Goal: Book appointment/travel/reservation: Book appointment/travel/reservation

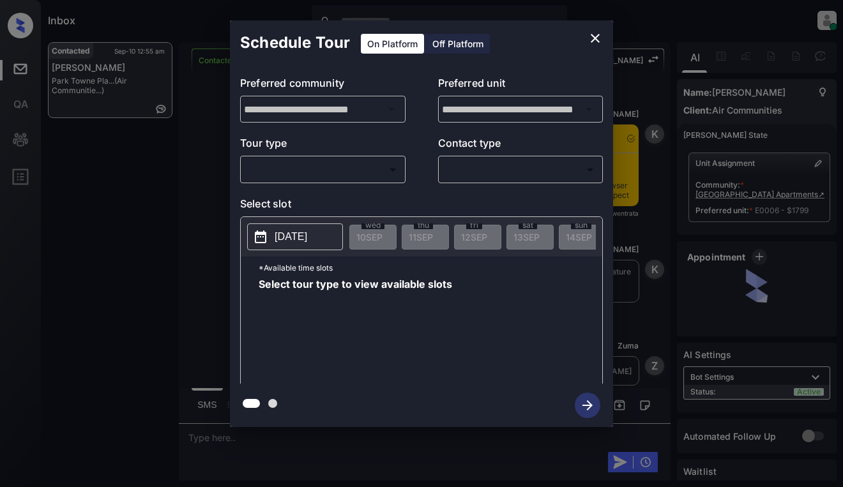
click at [325, 169] on body "Inbox Dominic Ceralde Online Set yourself offline Set yourself on break Profile…" at bounding box center [421, 243] width 843 height 487
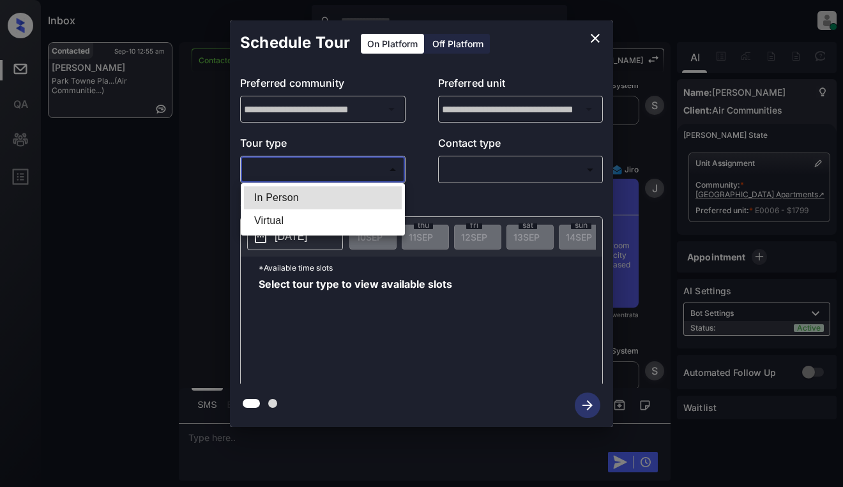
click at [596, 39] on div at bounding box center [421, 243] width 843 height 487
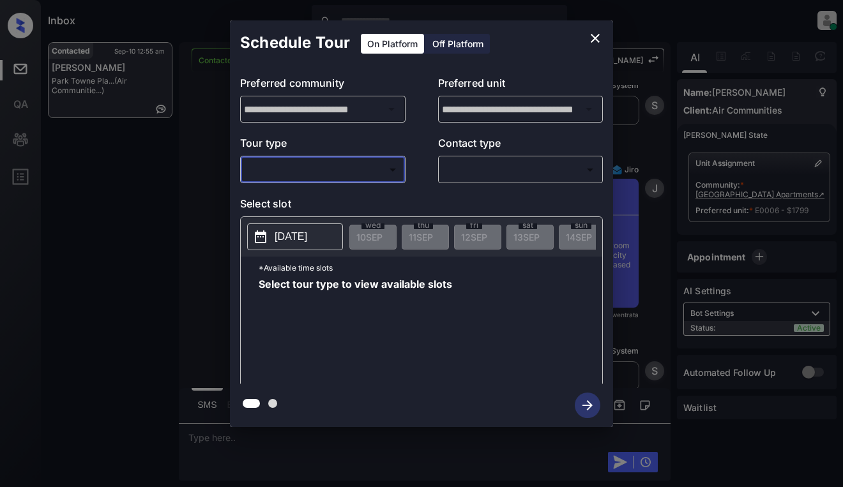
click at [597, 38] on icon "close" at bounding box center [595, 38] width 15 height 15
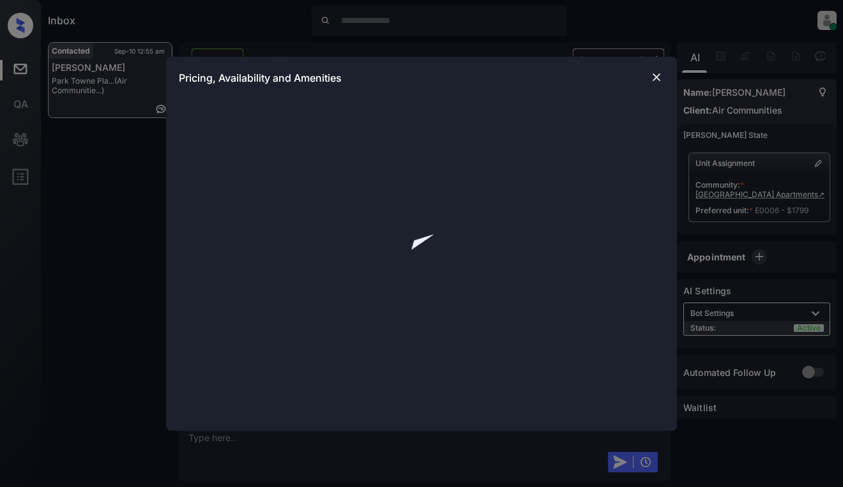
scroll to position [2024, 0]
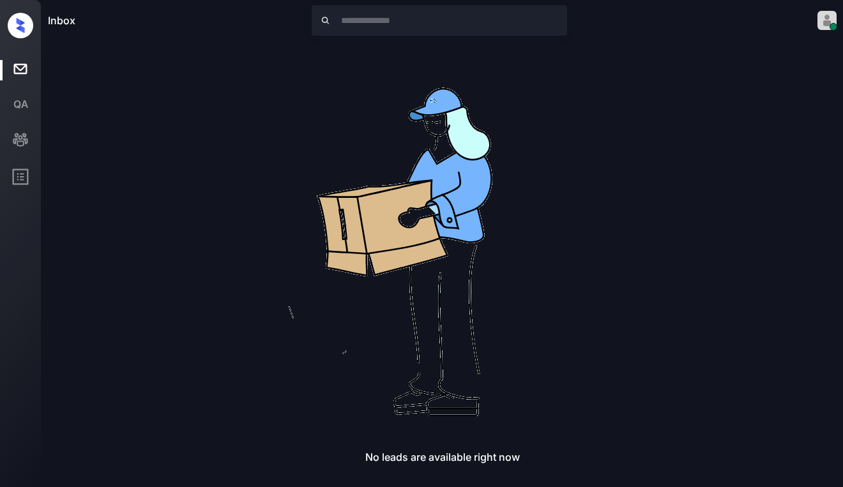
click at [672, 328] on div "No leads are available right now" at bounding box center [442, 253] width 789 height 422
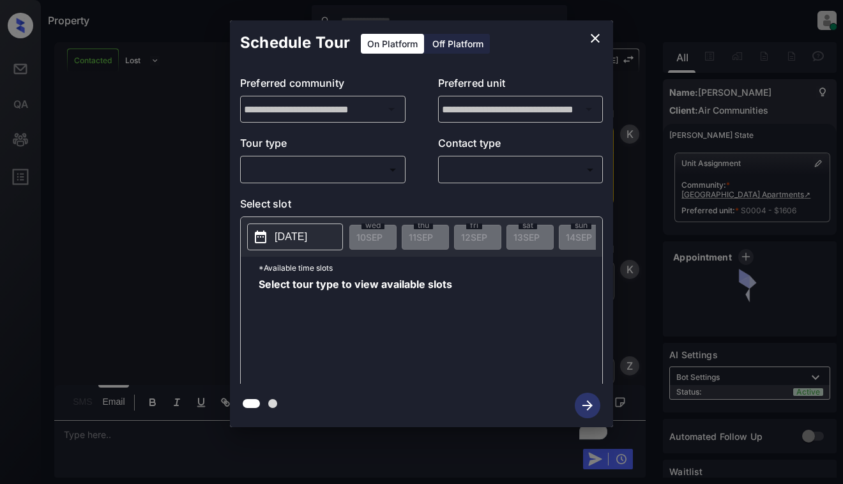
scroll to position [4108, 0]
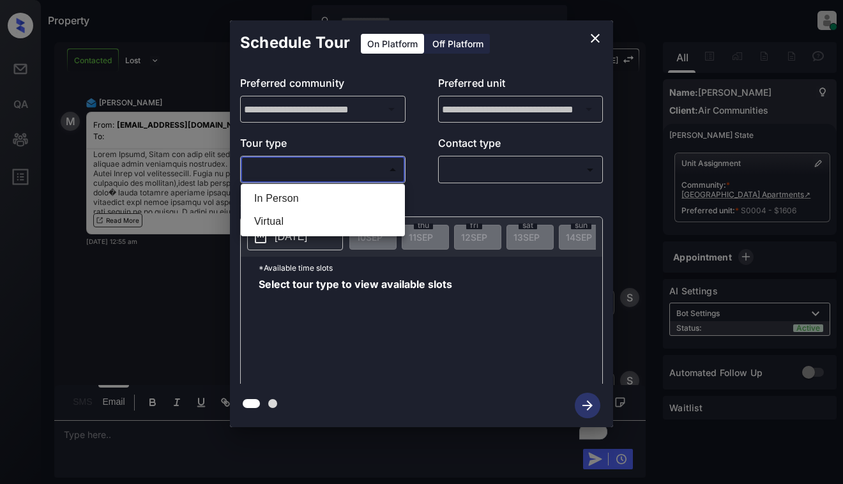
click at [325, 171] on body "Property Dominic Ceralde Online Set yourself offline Set yourself on break Prof…" at bounding box center [421, 242] width 843 height 484
click at [323, 224] on li "Virtual" at bounding box center [323, 221] width 158 height 23
type input "*******"
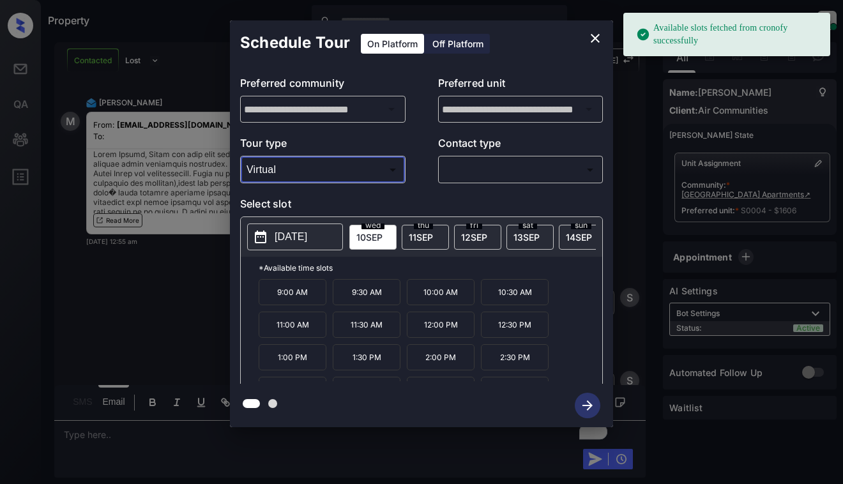
click at [306, 239] on p "2025-09-10" at bounding box center [291, 236] width 33 height 15
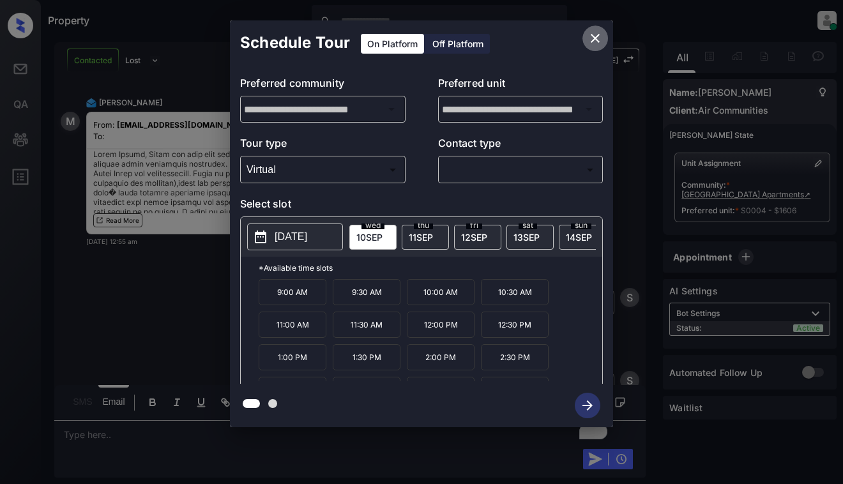
click at [595, 38] on icon "close" at bounding box center [595, 38] width 9 height 9
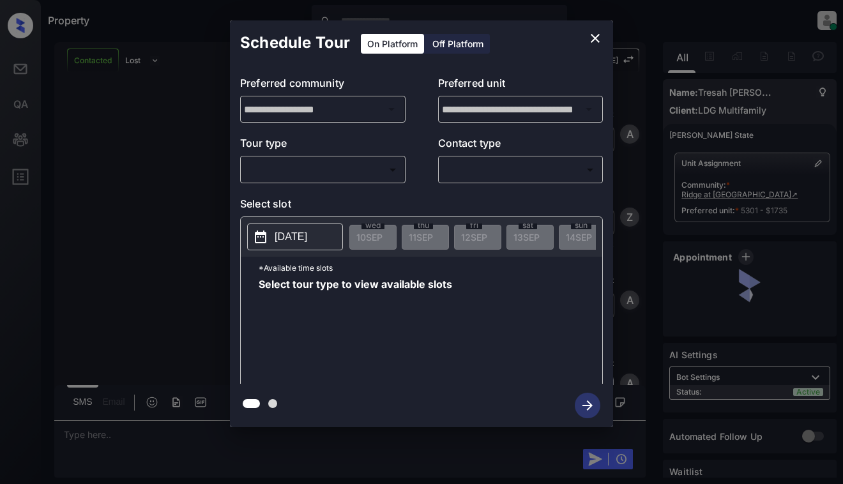
scroll to position [979, 0]
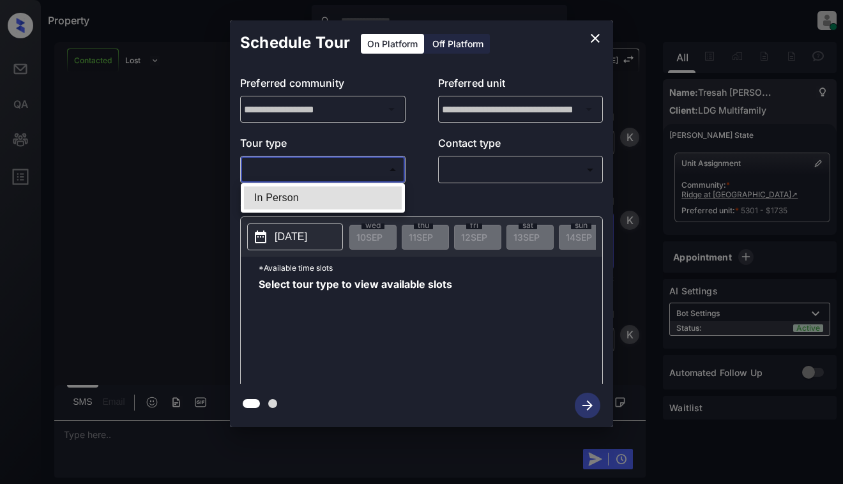
click at [340, 162] on body "Property Dominic Ceralde Online Set yourself offline Set yourself on break Prof…" at bounding box center [421, 242] width 843 height 484
click at [341, 192] on li "In Person" at bounding box center [323, 198] width 158 height 23
type input "********"
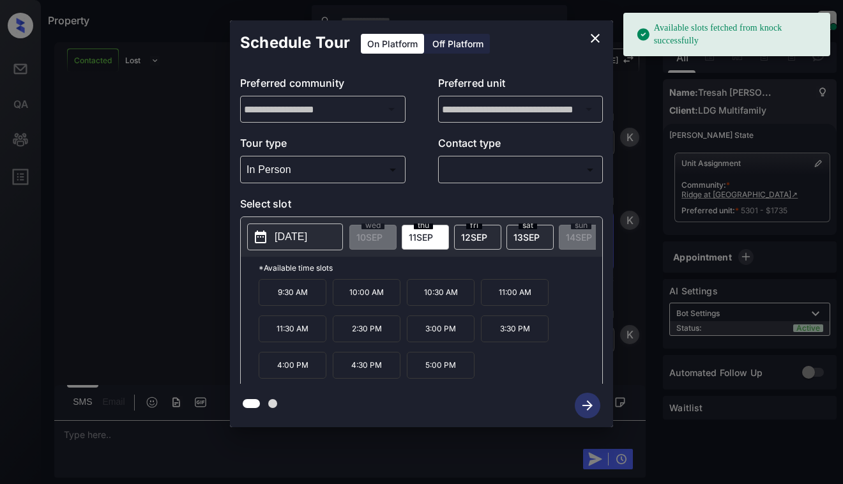
click at [298, 231] on p "2025-09-11" at bounding box center [291, 236] width 33 height 15
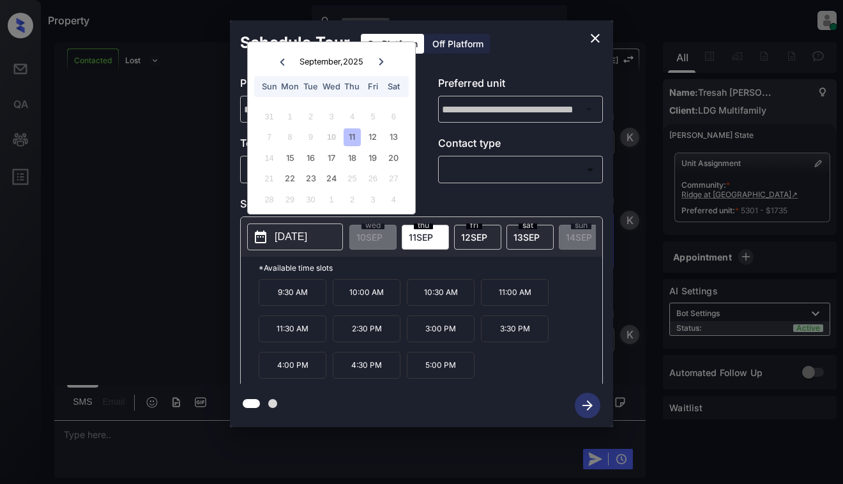
click at [143, 142] on div "**********" at bounding box center [421, 224] width 843 height 448
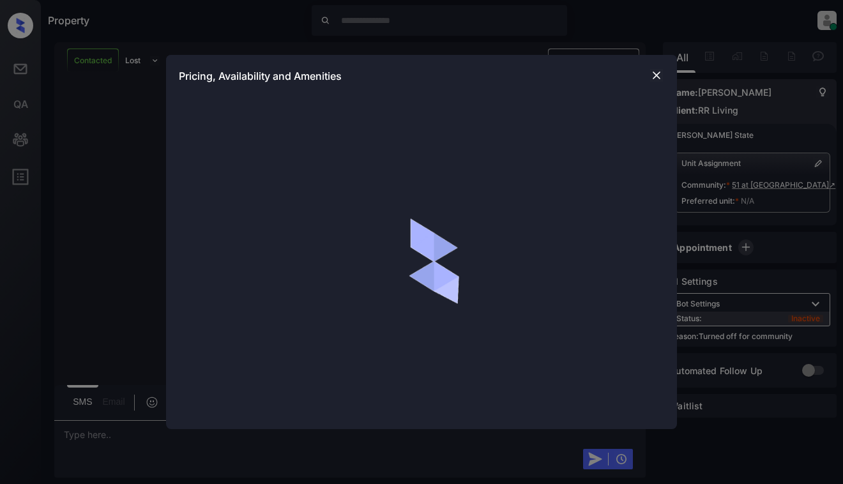
scroll to position [383, 0]
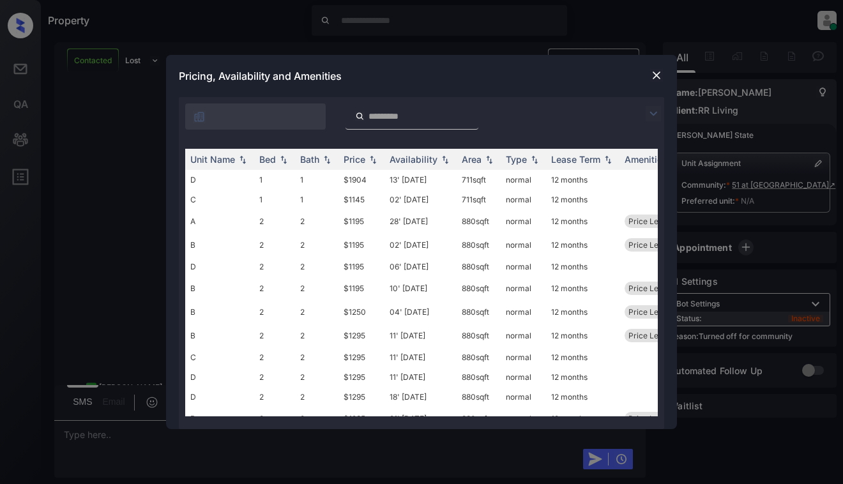
click at [652, 75] on img at bounding box center [656, 75] width 13 height 13
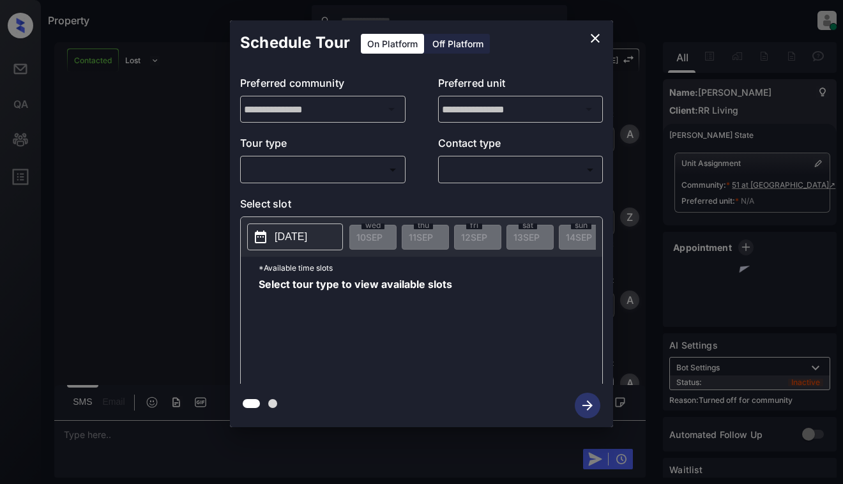
scroll to position [383, 0]
click at [359, 176] on body "Property [PERSON_NAME] Online Set yourself offline Set yourself on break Profil…" at bounding box center [421, 242] width 843 height 484
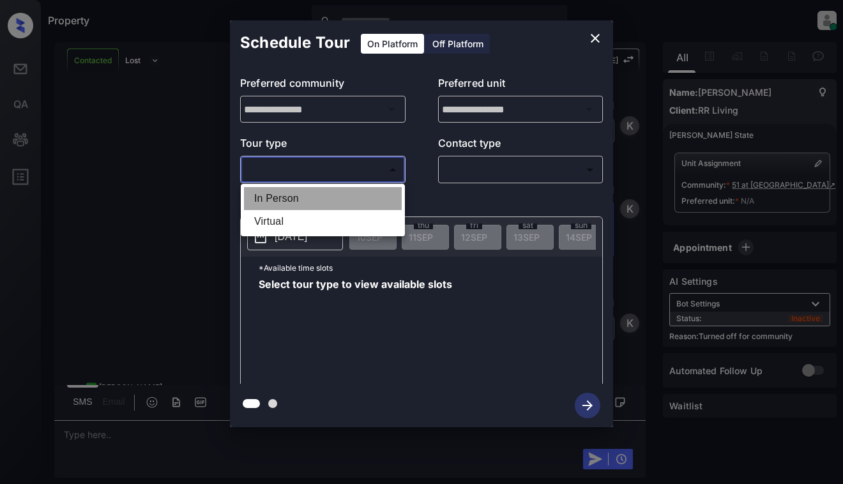
click at [358, 201] on li "In Person" at bounding box center [323, 198] width 158 height 23
type input "********"
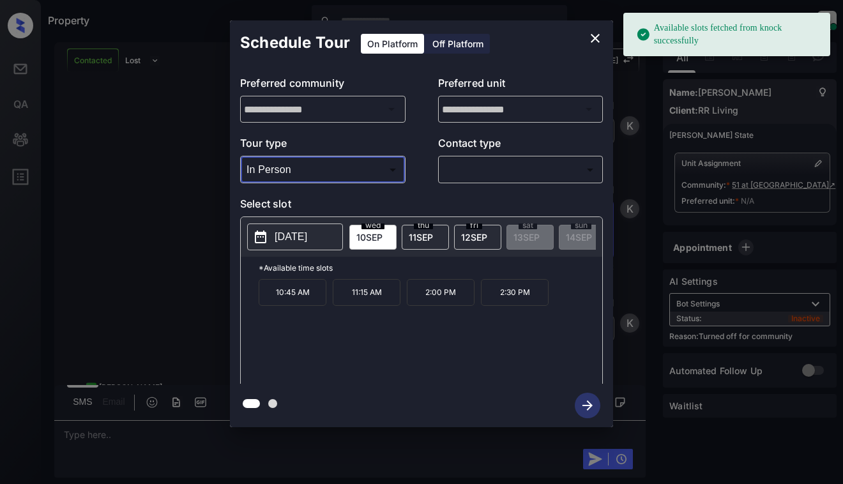
click at [593, 34] on icon "close" at bounding box center [595, 38] width 15 height 15
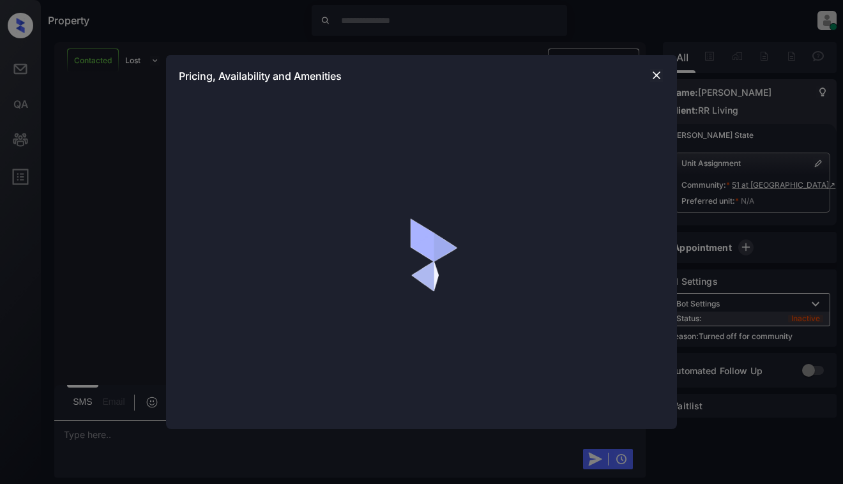
scroll to position [618, 0]
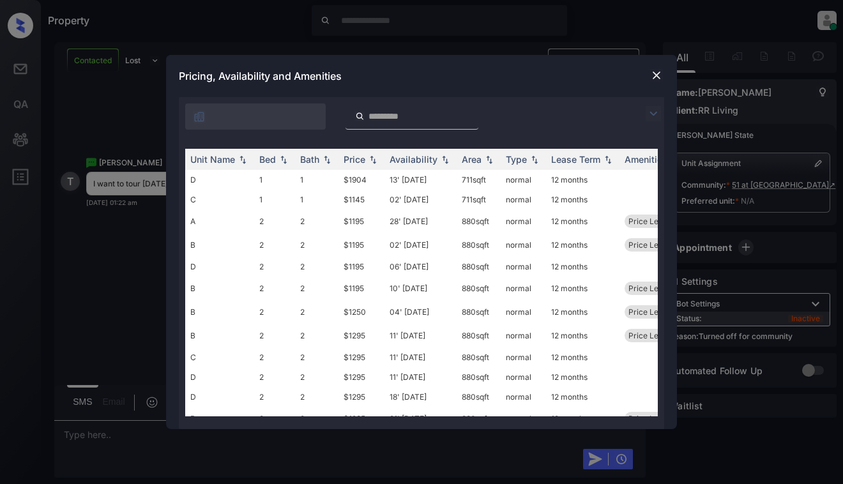
click at [652, 112] on img at bounding box center [653, 113] width 15 height 15
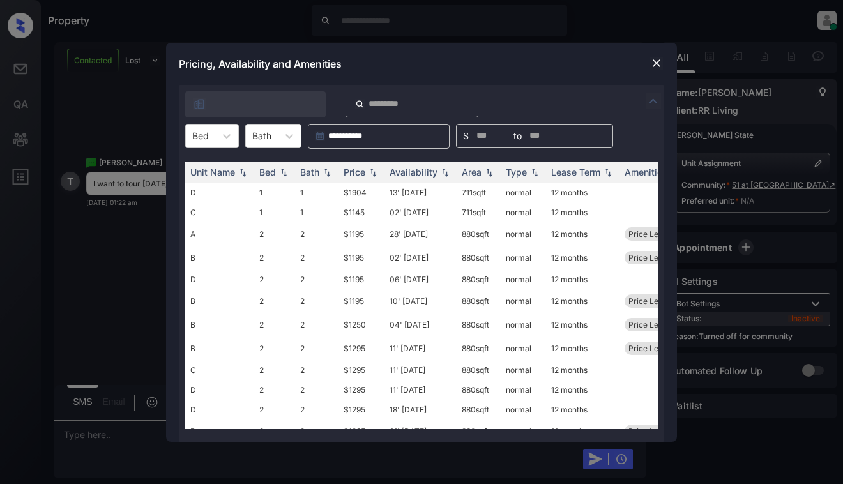
drag, startPoint x: 213, startPoint y: 136, endPoint x: 207, endPoint y: 151, distance: 16.6
click at [213, 136] on div "Bed" at bounding box center [200, 135] width 29 height 19
click at [204, 169] on div "1" at bounding box center [212, 167] width 54 height 23
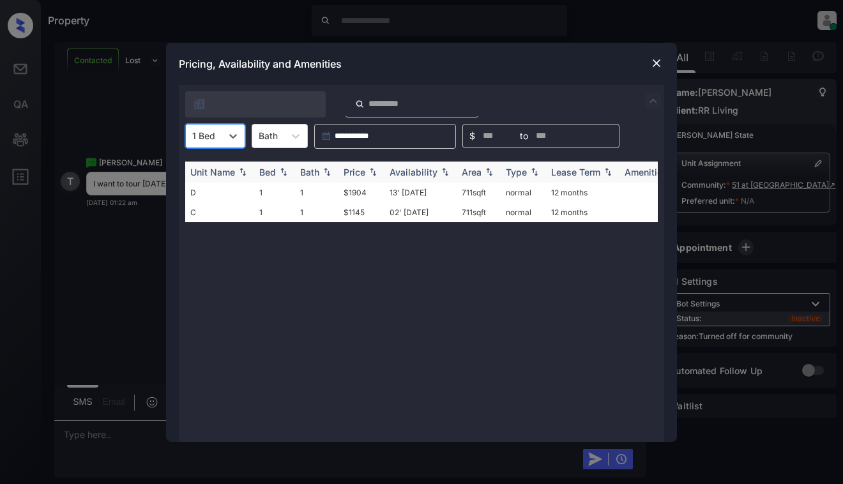
click at [351, 169] on div "Price" at bounding box center [355, 172] width 22 height 11
click at [356, 186] on td "$1145" at bounding box center [362, 193] width 46 height 20
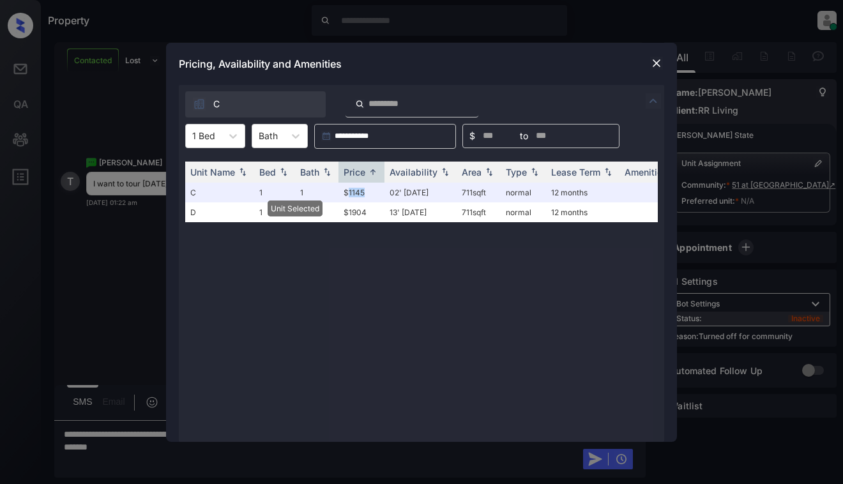
click at [652, 65] on img at bounding box center [656, 63] width 13 height 13
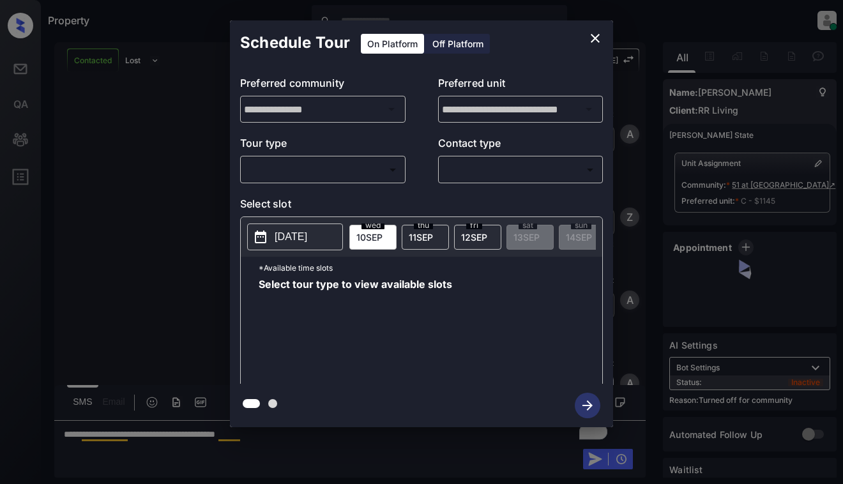
scroll to position [701, 0]
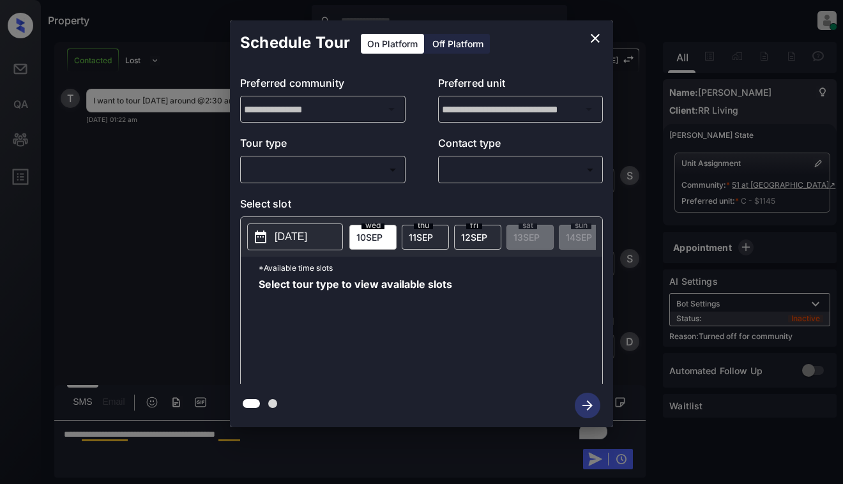
click at [351, 156] on div "​ ​" at bounding box center [322, 169] width 165 height 27
drag, startPoint x: 344, startPoint y: 183, endPoint x: 349, endPoint y: 176, distance: 8.3
click at [346, 181] on div "​ ​" at bounding box center [322, 169] width 165 height 27
click at [349, 176] on body "Property Dominic Ceralde Online Set yourself offline Set yourself on break Prof…" at bounding box center [421, 242] width 843 height 484
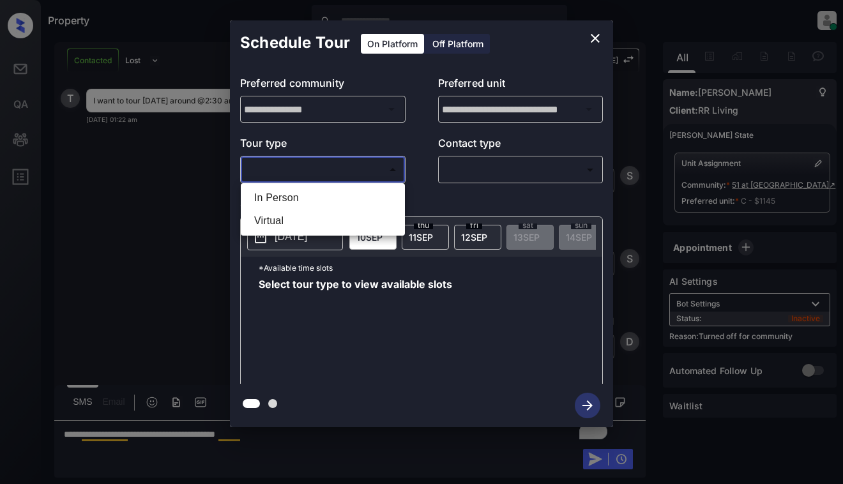
click at [349, 196] on li "In Person" at bounding box center [323, 198] width 158 height 23
type input "********"
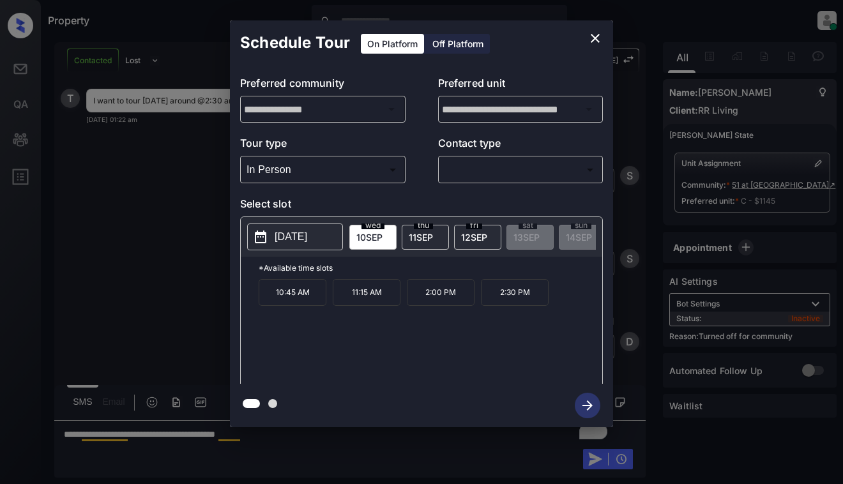
click at [594, 34] on icon "close" at bounding box center [595, 38] width 15 height 15
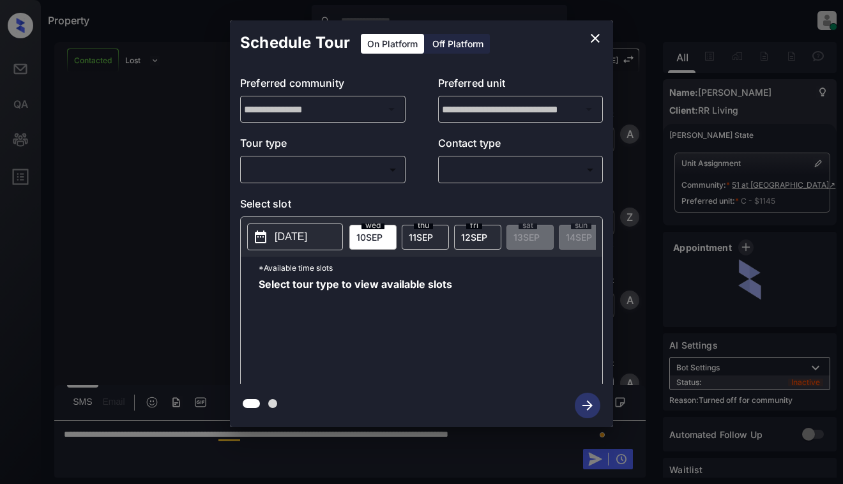
scroll to position [701, 0]
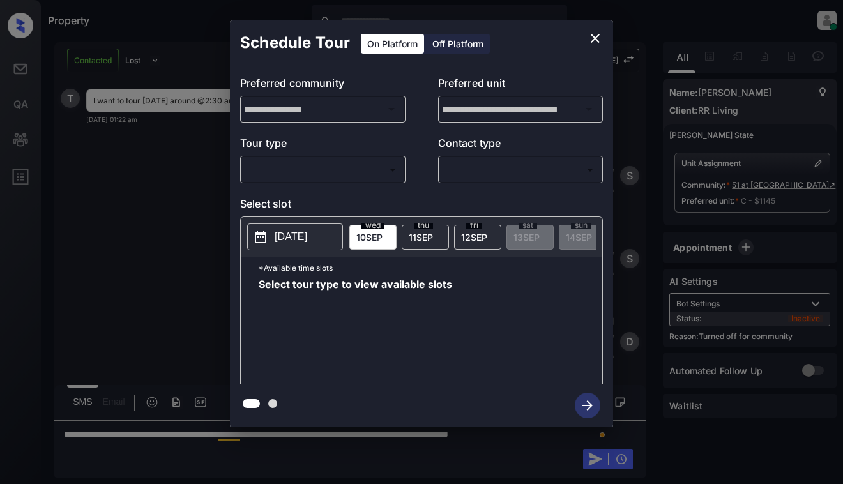
click at [593, 28] on button "close" at bounding box center [596, 39] width 26 height 26
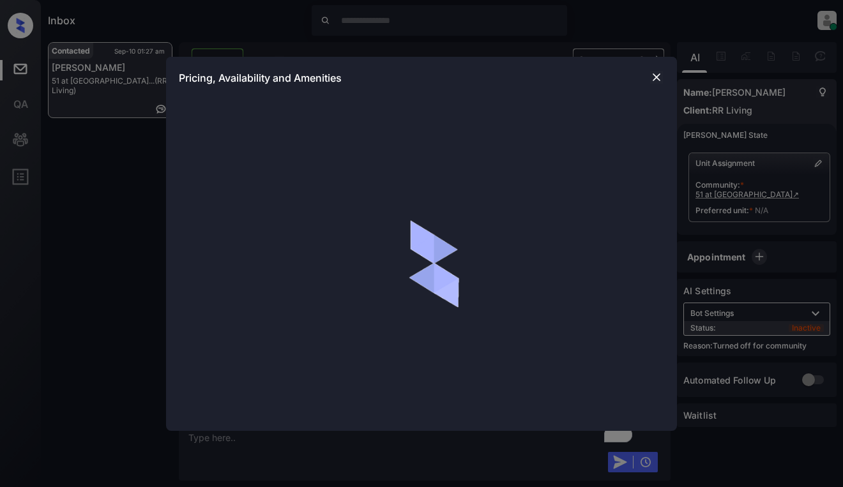
scroll to position [1619, 0]
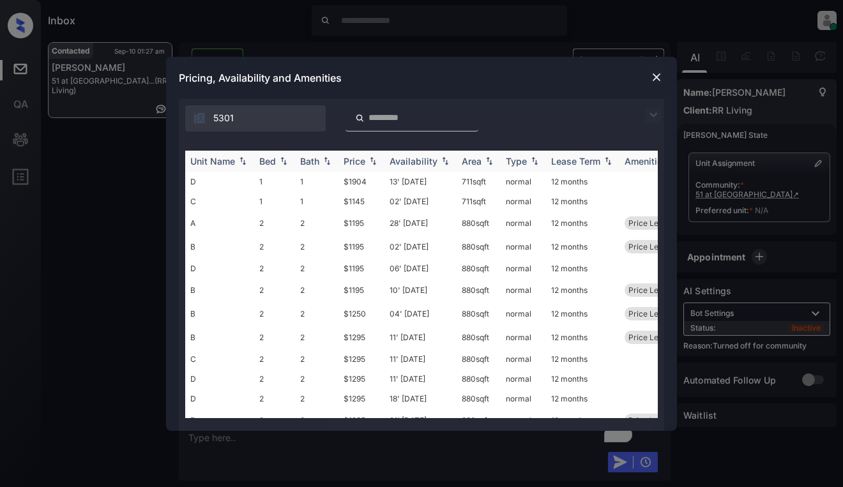
click at [371, 157] on img at bounding box center [373, 160] width 13 height 9
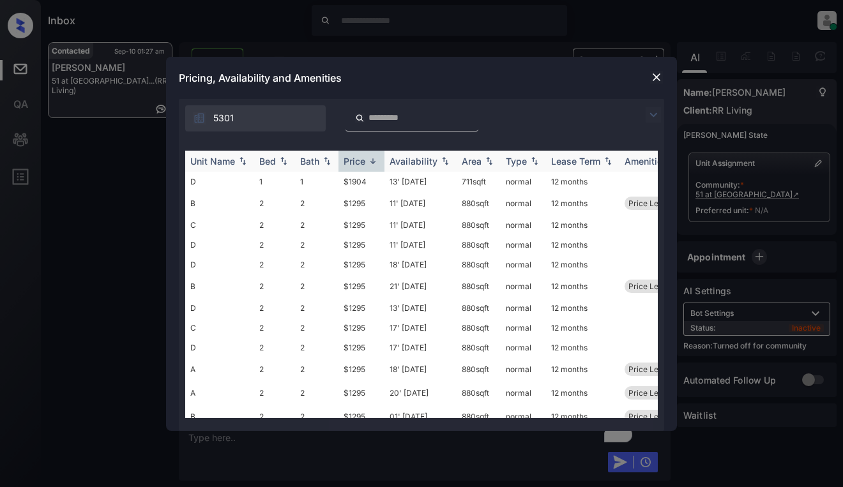
click at [371, 157] on img at bounding box center [373, 161] width 13 height 10
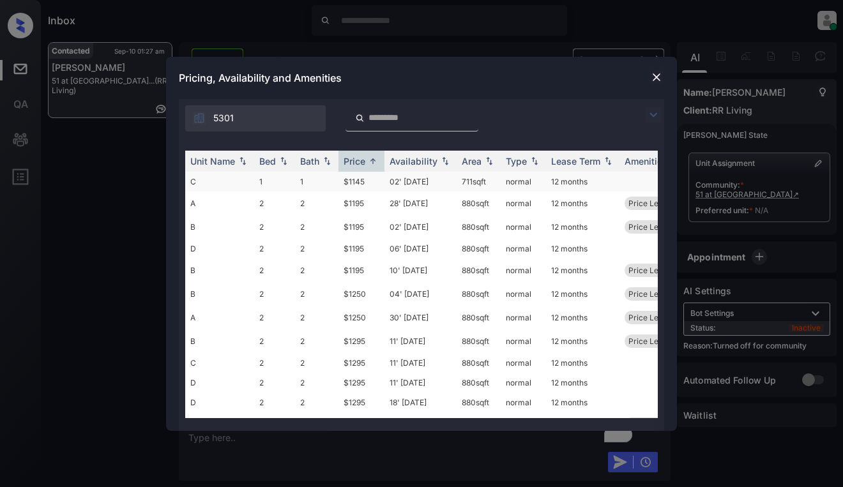
click at [370, 179] on td "$1145" at bounding box center [362, 182] width 46 height 20
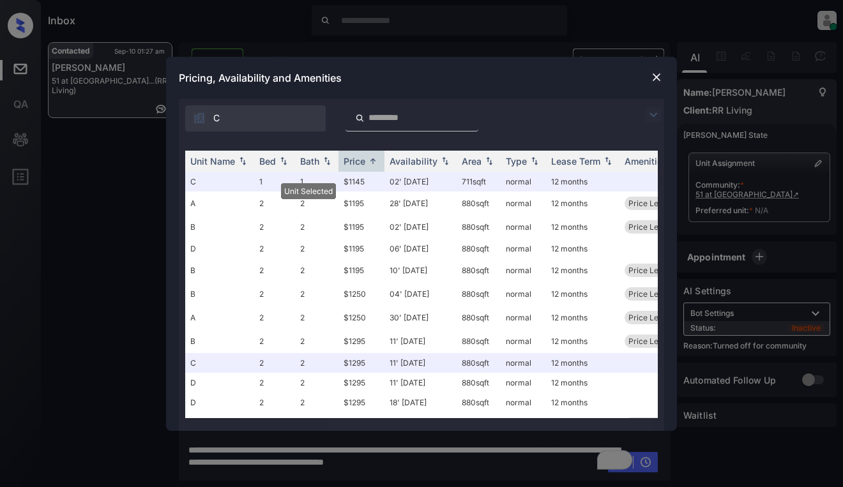
click at [657, 73] on img at bounding box center [656, 77] width 13 height 13
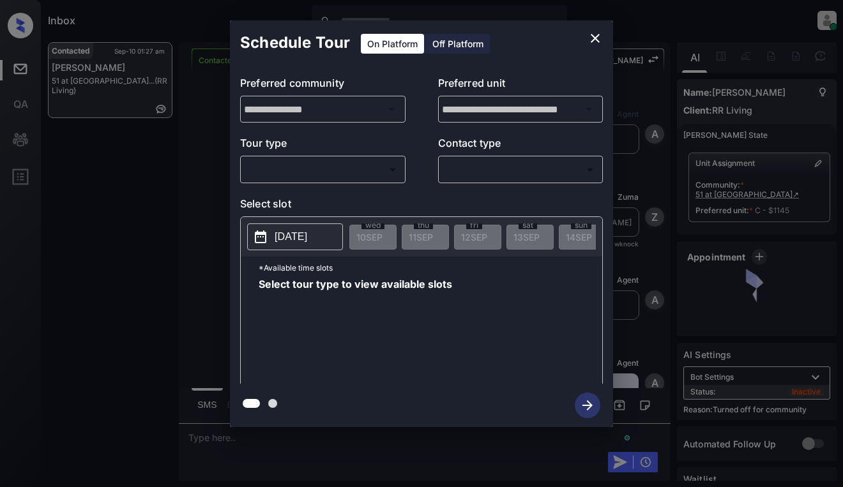
scroll to position [1702, 0]
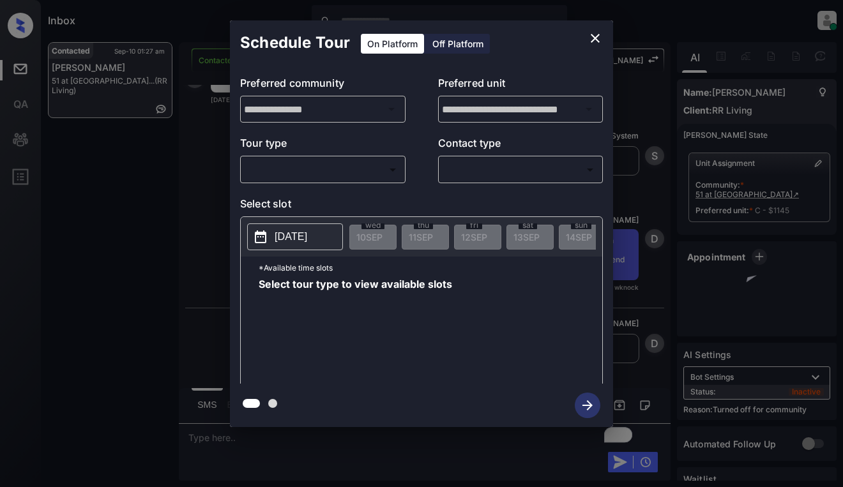
click at [366, 169] on body "Inbox [PERSON_NAME] Online Set yourself offline Set yourself on break Profile S…" at bounding box center [421, 243] width 843 height 487
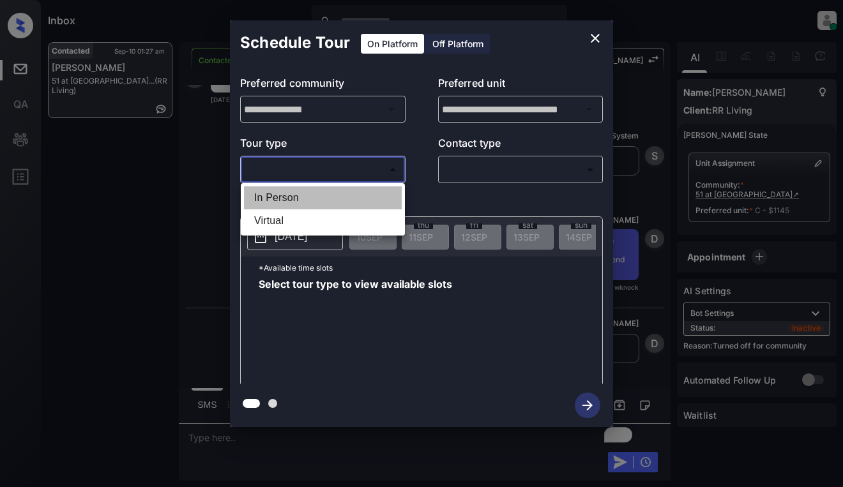
click at [361, 190] on li "In Person" at bounding box center [323, 198] width 158 height 23
type input "********"
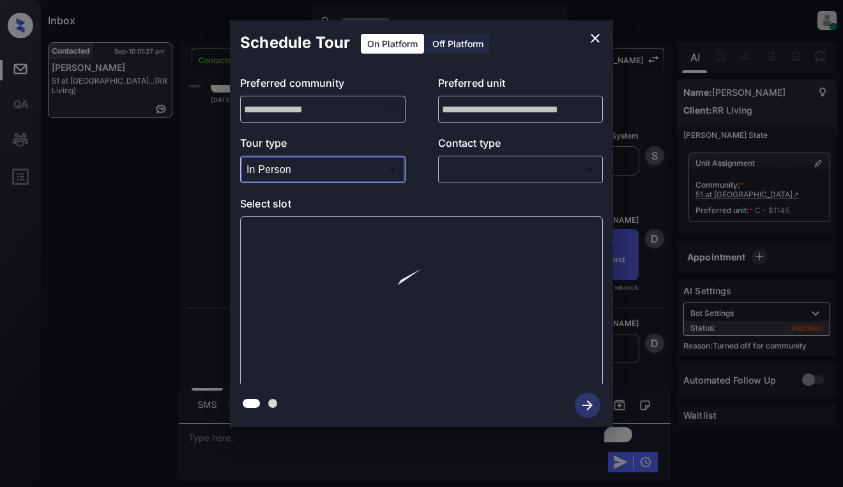
click at [491, 167] on body "Inbox [PERSON_NAME] Online Set yourself offline Set yourself on break Profile S…" at bounding box center [421, 243] width 843 height 487
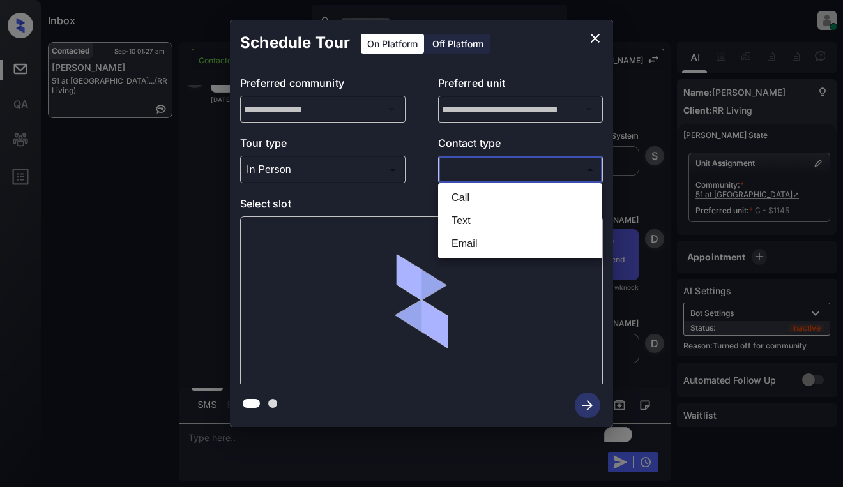
click at [493, 218] on li "Text" at bounding box center [520, 221] width 158 height 23
type input "****"
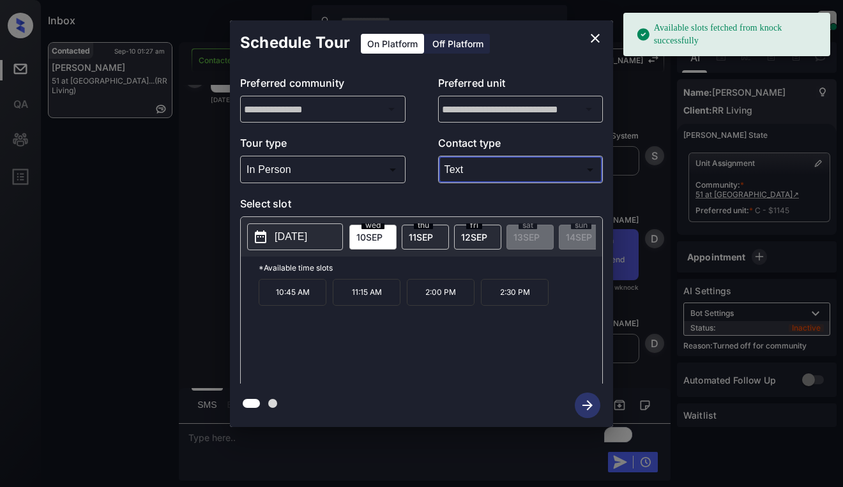
click at [515, 303] on p "2:30 PM" at bounding box center [515, 292] width 68 height 27
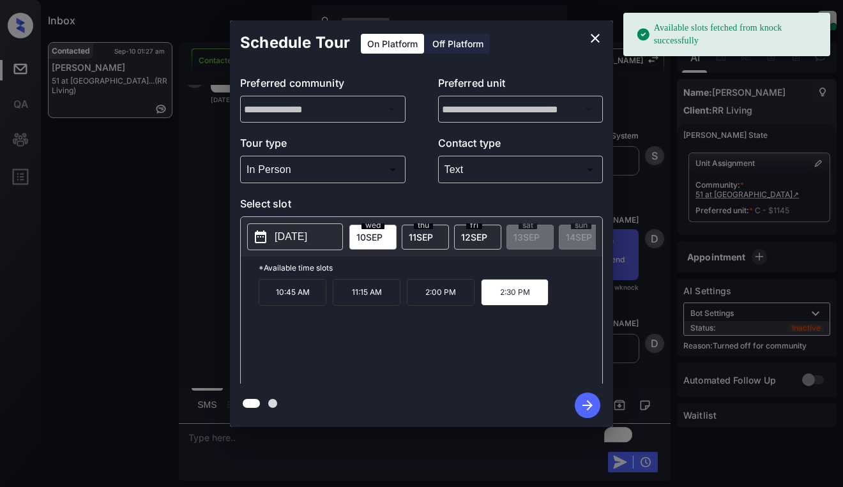
click at [593, 403] on icon "button" at bounding box center [588, 406] width 26 height 26
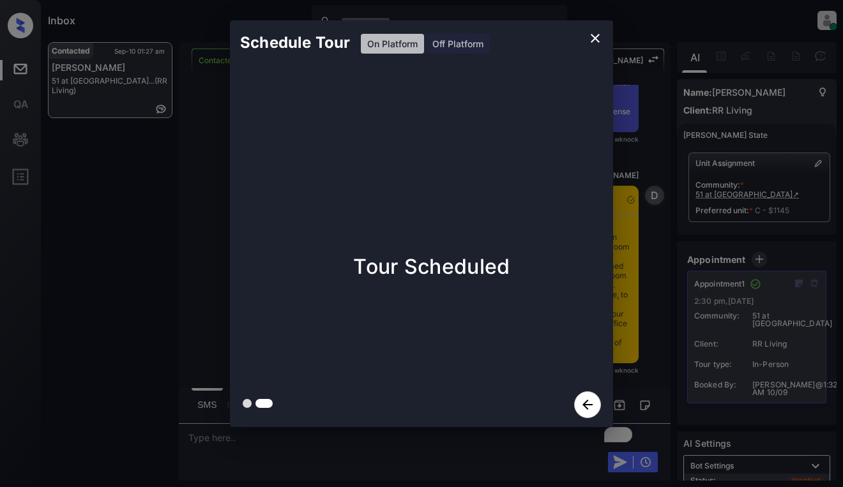
scroll to position [2309, 0]
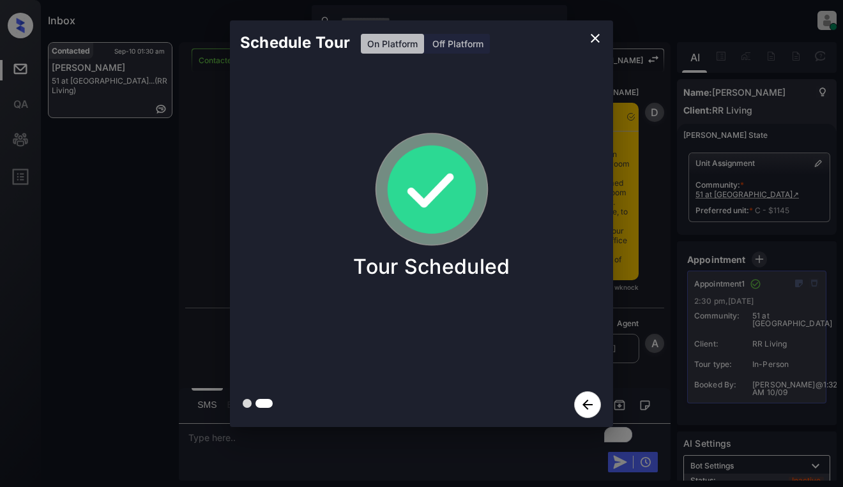
click at [672, 142] on div "Schedule Tour On Platform Off Platform Tour Scheduled" at bounding box center [421, 224] width 843 height 448
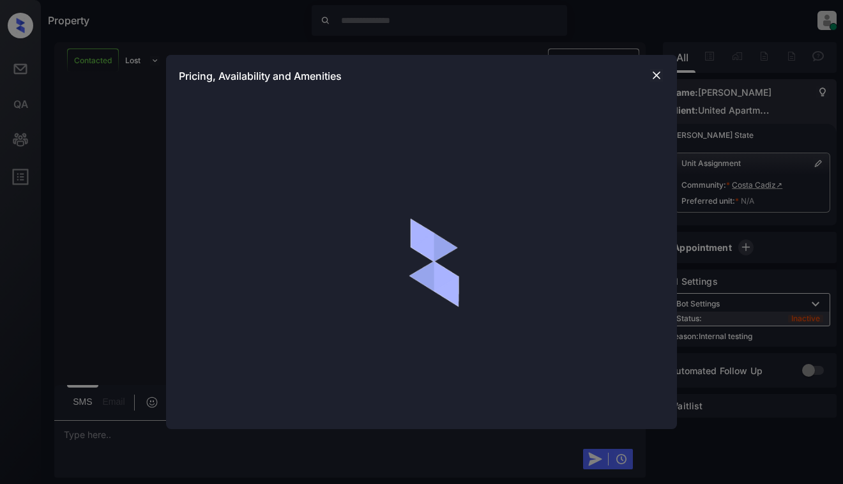
scroll to position [1962, 0]
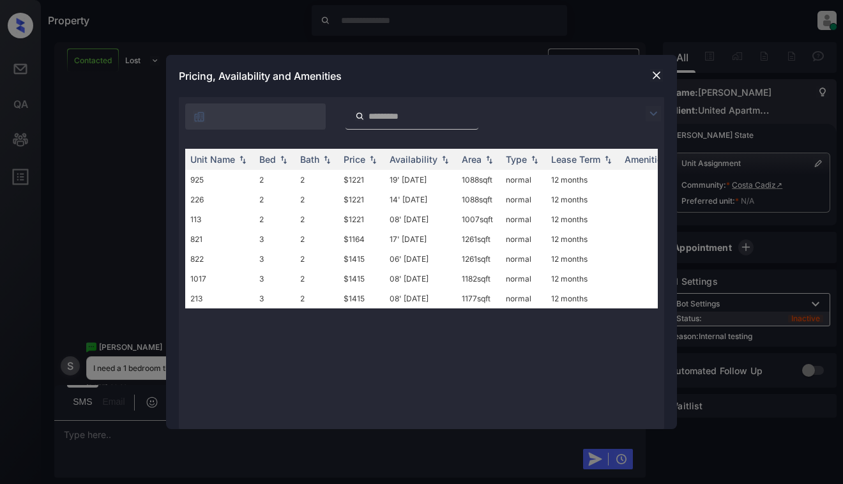
click at [96, 192] on div "**********" at bounding box center [421, 242] width 843 height 484
click at [657, 73] on img at bounding box center [656, 75] width 13 height 13
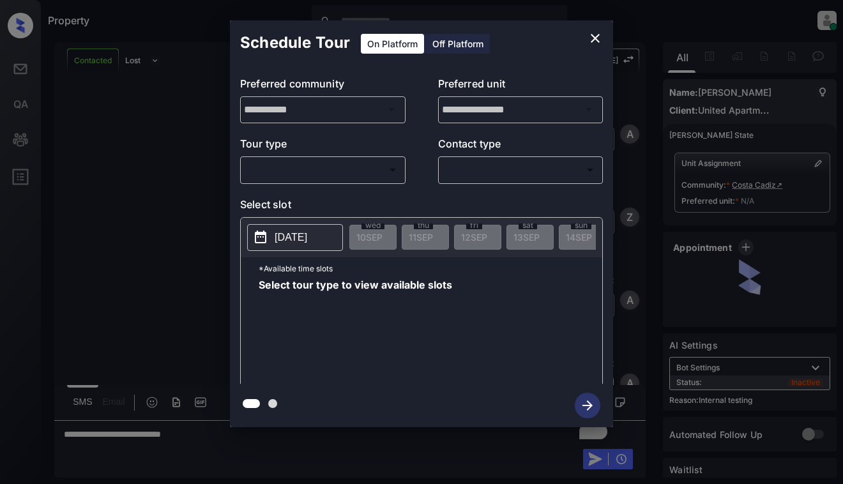
scroll to position [4202, 0]
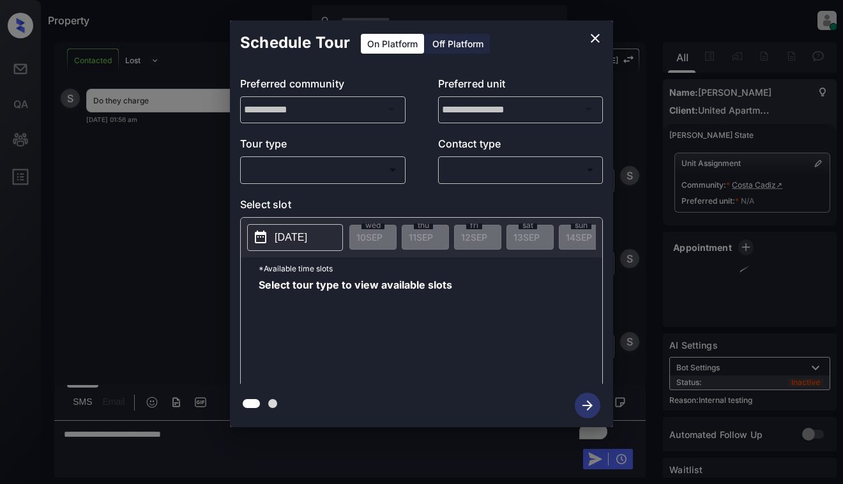
click at [351, 172] on body "Property [PERSON_NAME] Online Set yourself offline Set yourself on break Profil…" at bounding box center [421, 242] width 843 height 484
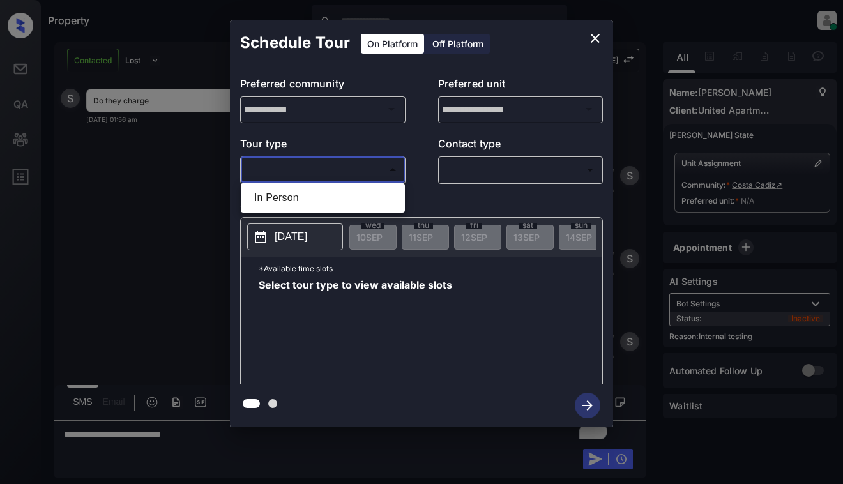
click at [601, 42] on div at bounding box center [421, 242] width 843 height 484
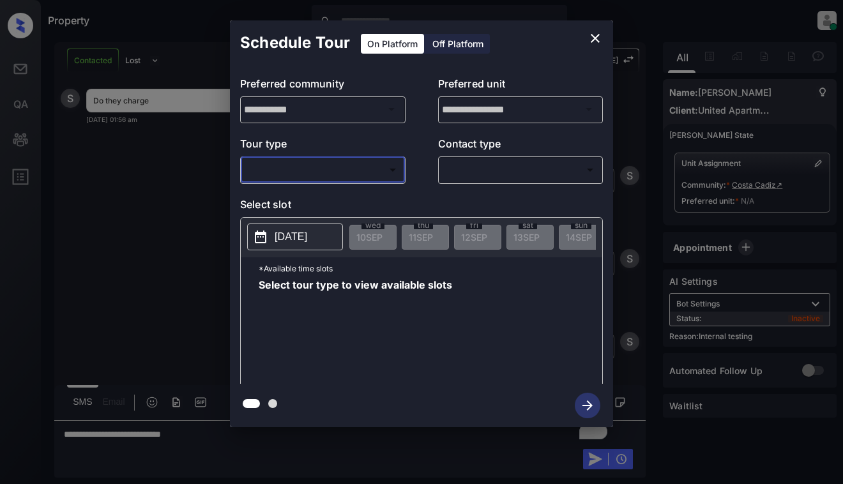
click at [597, 41] on icon "close" at bounding box center [595, 38] width 15 height 15
